Goal: Task Accomplishment & Management: Use online tool/utility

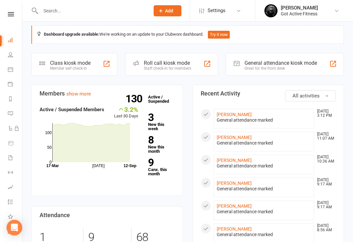
scroll to position [4, 0]
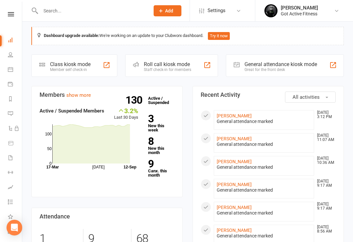
click at [284, 67] on div "Great for the front desk" at bounding box center [280, 69] width 73 height 5
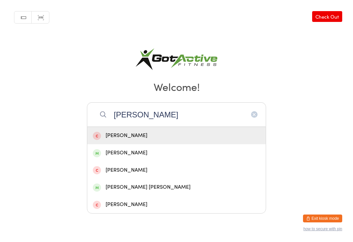
type input "Hugh"
click at [114, 155] on div "Brianna Hughes" at bounding box center [176, 152] width 167 height 9
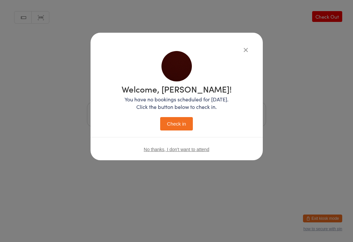
click at [181, 118] on button "Check in" at bounding box center [176, 123] width 33 height 13
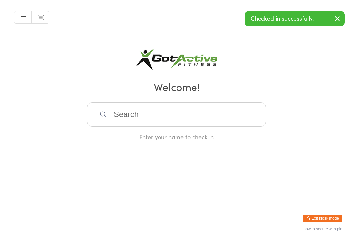
click at [320, 219] on button "Exit kiosk mode" at bounding box center [322, 218] width 39 height 8
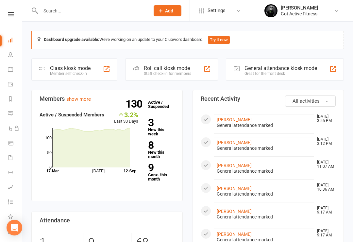
click at [11, 14] on icon at bounding box center [11, 14] width 6 height 4
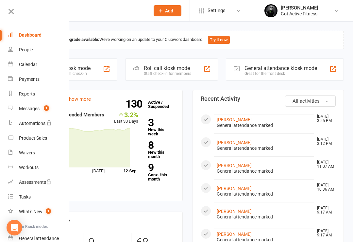
click at [24, 36] on div "Dashboard" at bounding box center [30, 34] width 23 height 5
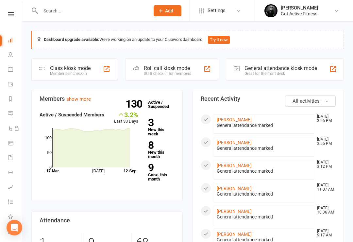
click at [313, 66] on div "General attendance kiosk mode" at bounding box center [280, 68] width 73 height 6
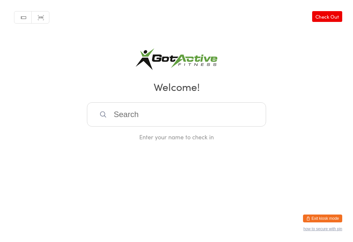
click at [326, 217] on button "Exit kiosk mode" at bounding box center [322, 218] width 39 height 8
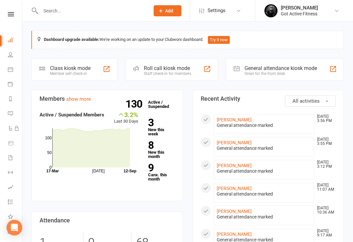
click at [236, 119] on link "[PERSON_NAME]" at bounding box center [234, 119] width 35 height 5
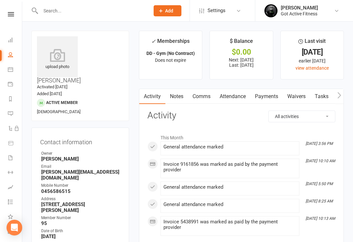
click at [9, 14] on icon at bounding box center [11, 14] width 6 height 4
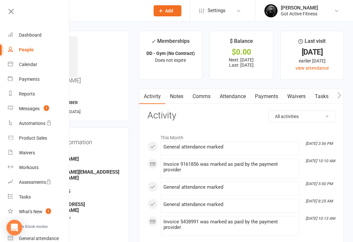
click at [10, 12] on icon at bounding box center [11, 11] width 9 height 9
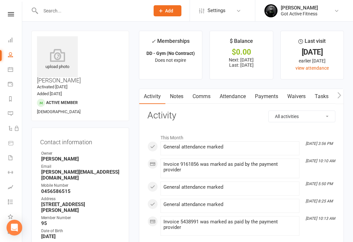
click at [13, 16] on icon at bounding box center [11, 14] width 6 height 4
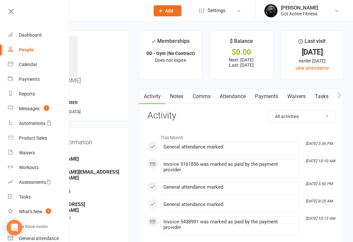
click at [38, 109] on div "Messages" at bounding box center [29, 108] width 21 height 5
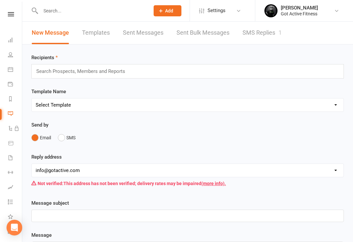
click at [273, 28] on link "SMS Replies 1" at bounding box center [261, 33] width 39 height 23
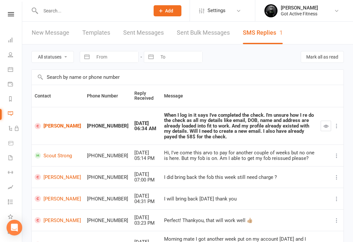
click at [10, 16] on icon at bounding box center [11, 14] width 6 height 4
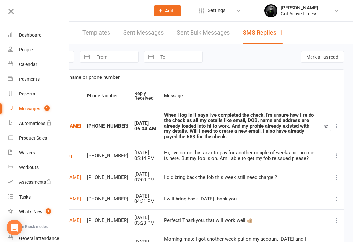
click at [25, 34] on div "Dashboard" at bounding box center [30, 34] width 23 height 5
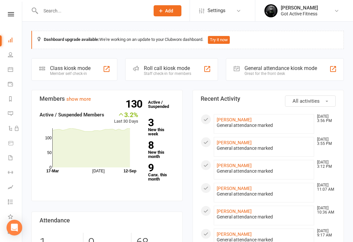
click at [307, 67] on div "General attendance kiosk mode" at bounding box center [280, 68] width 73 height 6
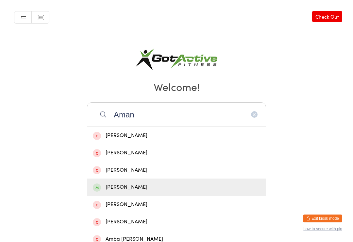
type input "Aman"
click at [113, 190] on div "[PERSON_NAME]" at bounding box center [176, 187] width 167 height 9
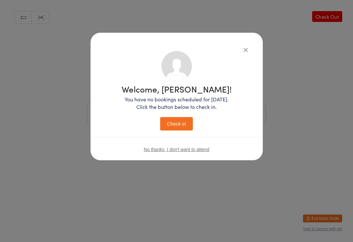
click at [181, 123] on button "Check in" at bounding box center [176, 123] width 33 height 13
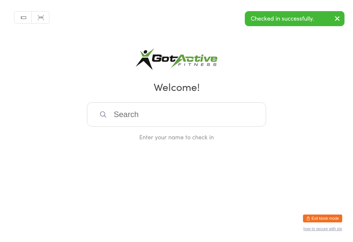
click at [333, 214] on button "Exit kiosk mode" at bounding box center [322, 218] width 39 height 8
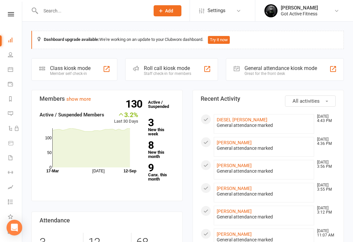
click at [235, 121] on link "DIESEL THOMPSON" at bounding box center [242, 119] width 51 height 5
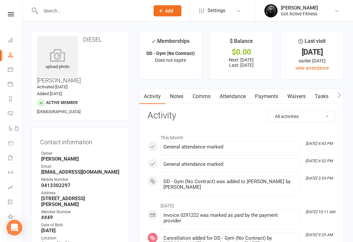
click at [10, 16] on icon at bounding box center [11, 14] width 6 height 4
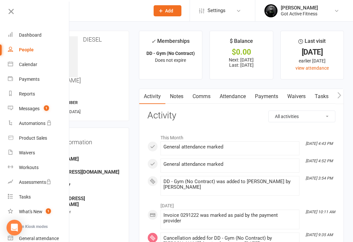
click at [27, 35] on div "Dashboard" at bounding box center [30, 34] width 23 height 5
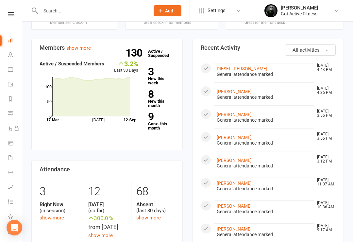
scroll to position [38, 0]
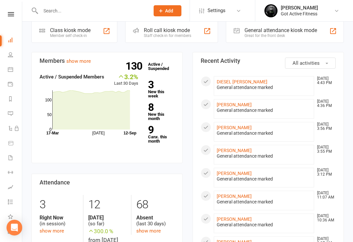
click at [223, 127] on link "[PERSON_NAME]" at bounding box center [234, 127] width 35 height 5
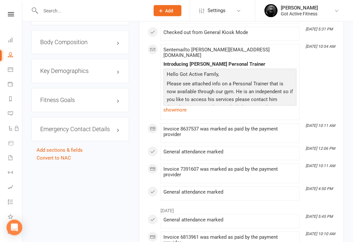
scroll to position [645, 0]
click at [0, 0] on link "edit" at bounding box center [0, 0] width 0 height 0
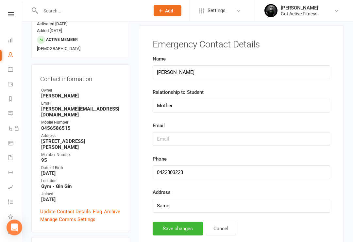
scroll to position [63, 0]
click at [3, 21] on div "Clubworx" at bounding box center [11, 22] width 22 height 21
click at [5, 15] on link at bounding box center [10, 14] width 23 height 4
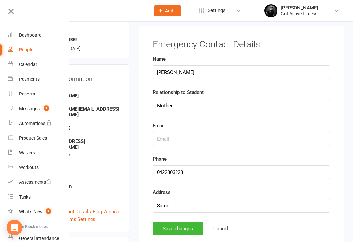
click at [26, 35] on div "Dashboard" at bounding box center [30, 34] width 23 height 5
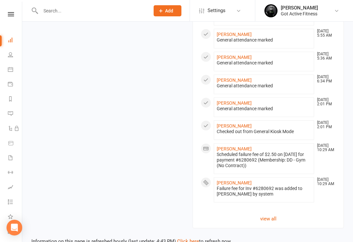
scroll to position [390, 0]
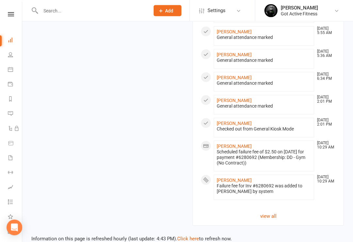
click at [279, 219] on link "view all" at bounding box center [268, 216] width 135 height 8
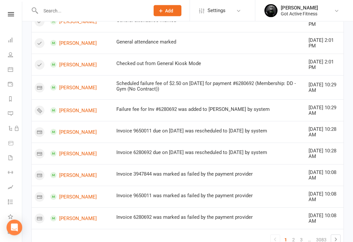
scroll to position [406, 0]
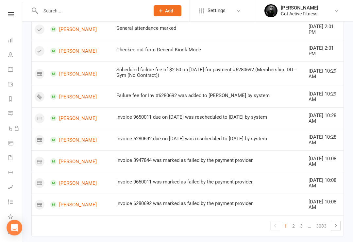
click at [337, 221] on icon at bounding box center [336, 225] width 8 height 8
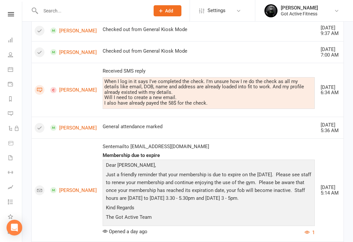
scroll to position [59, 0]
click at [16, 13] on link at bounding box center [10, 14] width 23 height 4
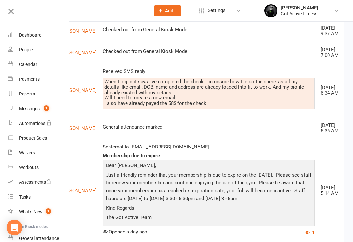
click at [40, 36] on div "Dashboard" at bounding box center [30, 34] width 23 height 5
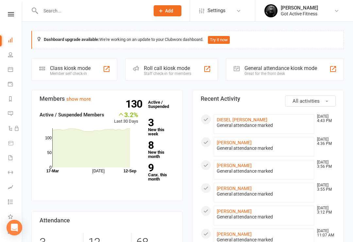
click at [330, 13] on link "James Hargreaves Got Active Fitness" at bounding box center [303, 10] width 78 height 13
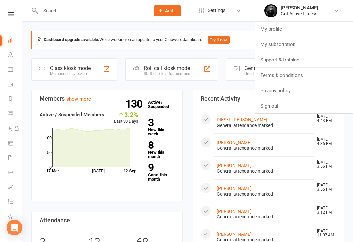
click at [289, 106] on link "Sign out" at bounding box center [304, 105] width 98 height 15
